Goal: Information Seeking & Learning: Learn about a topic

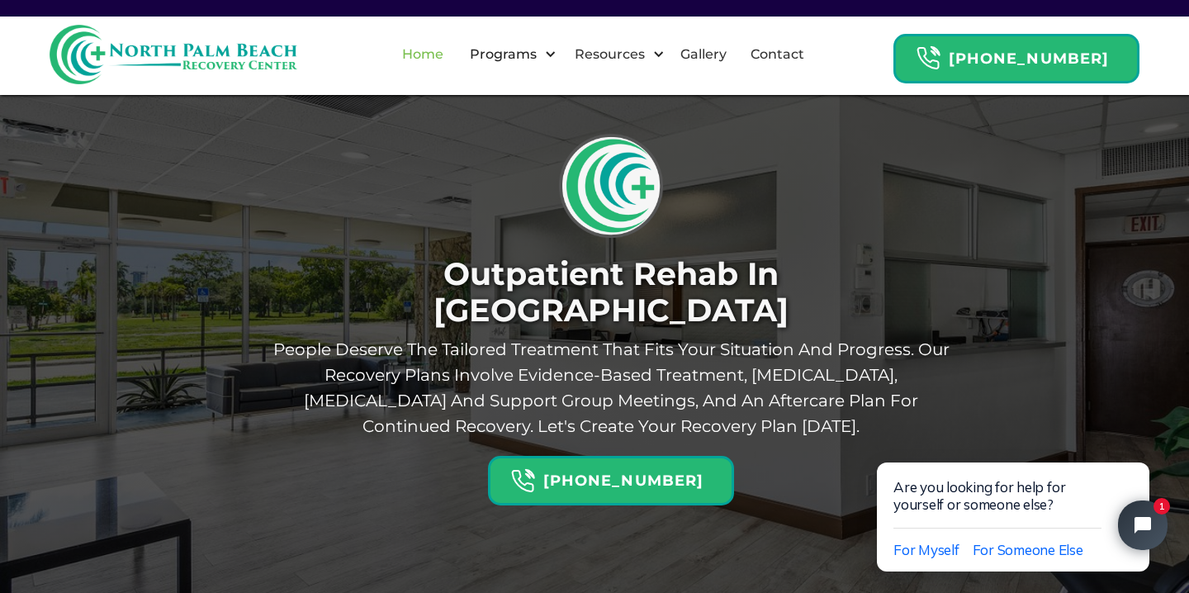
click at [434, 51] on link "Home" at bounding box center [422, 54] width 61 height 53
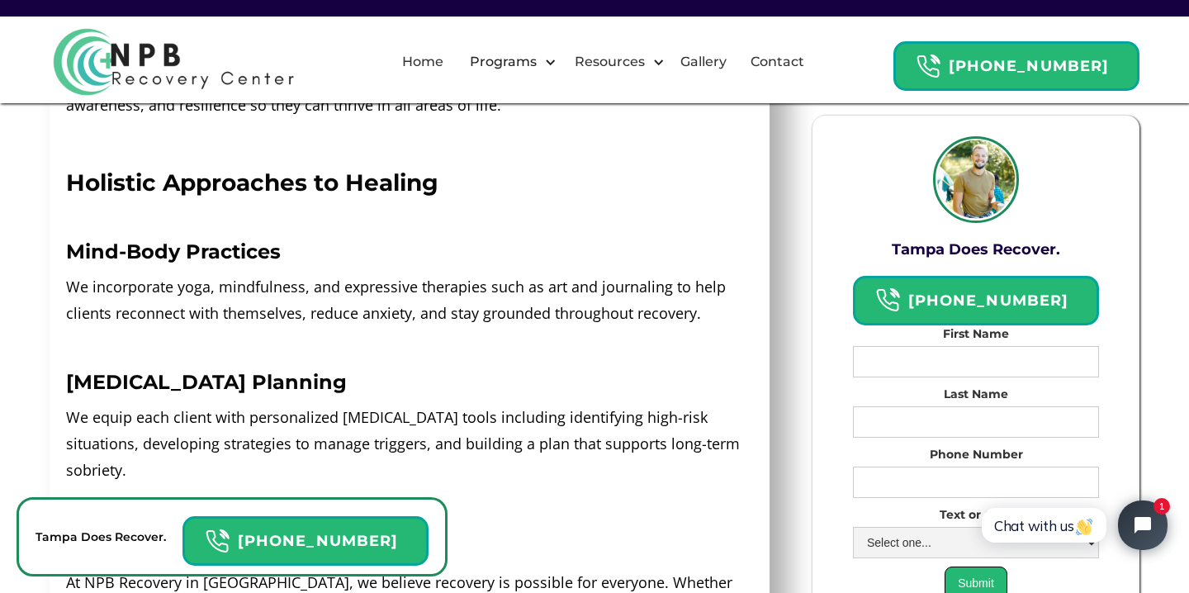
scroll to position [3102, 0]
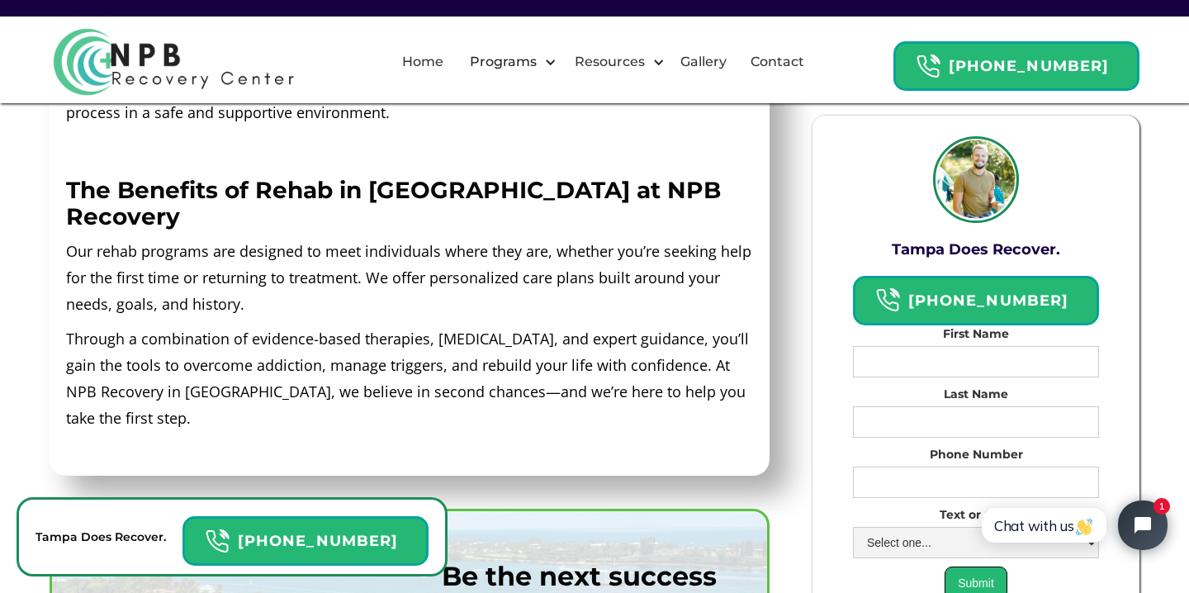
scroll to position [1251, 0]
